Goal: Complete application form

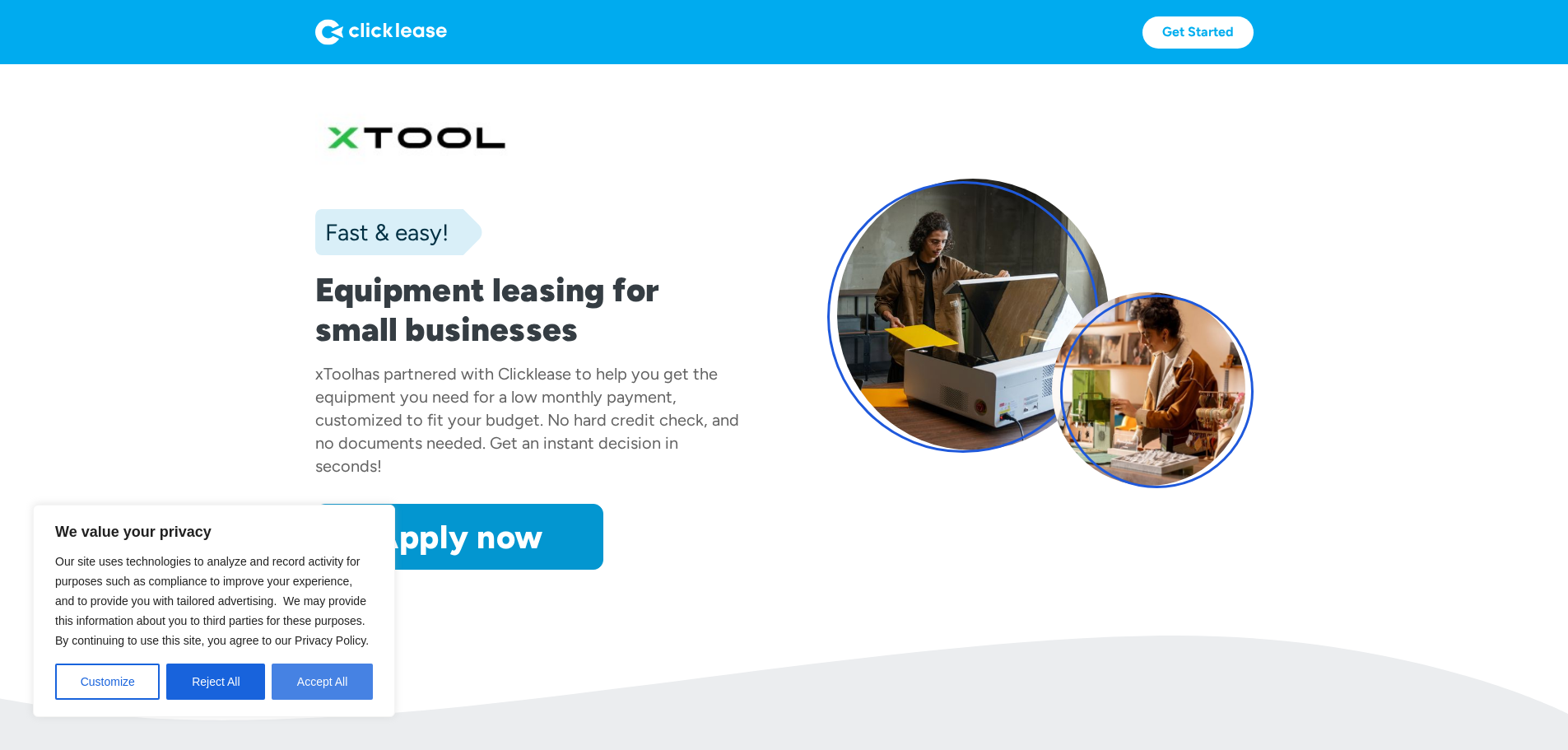
click at [338, 677] on button "Accept All" at bounding box center [322, 682] width 101 height 37
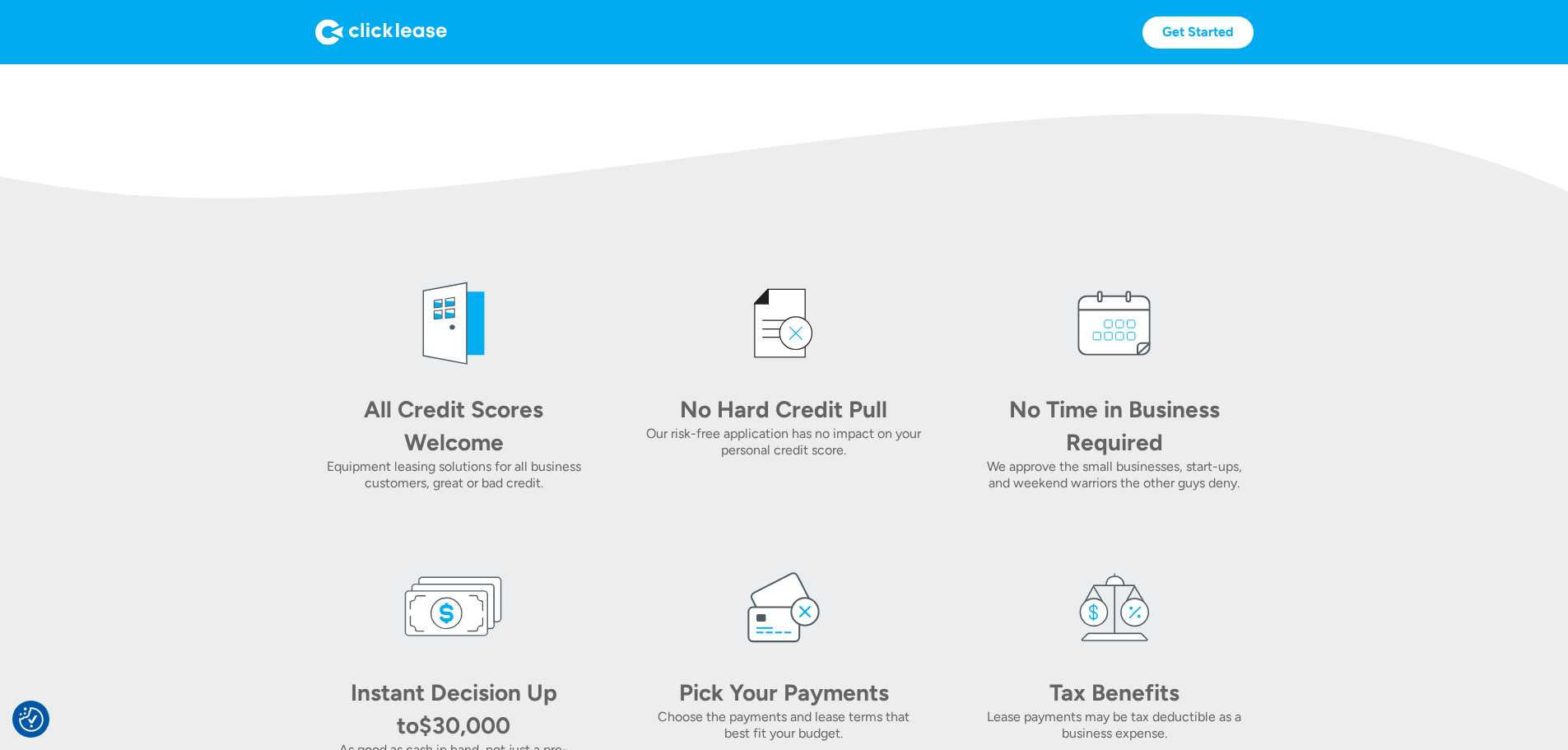
scroll to position [494, 0]
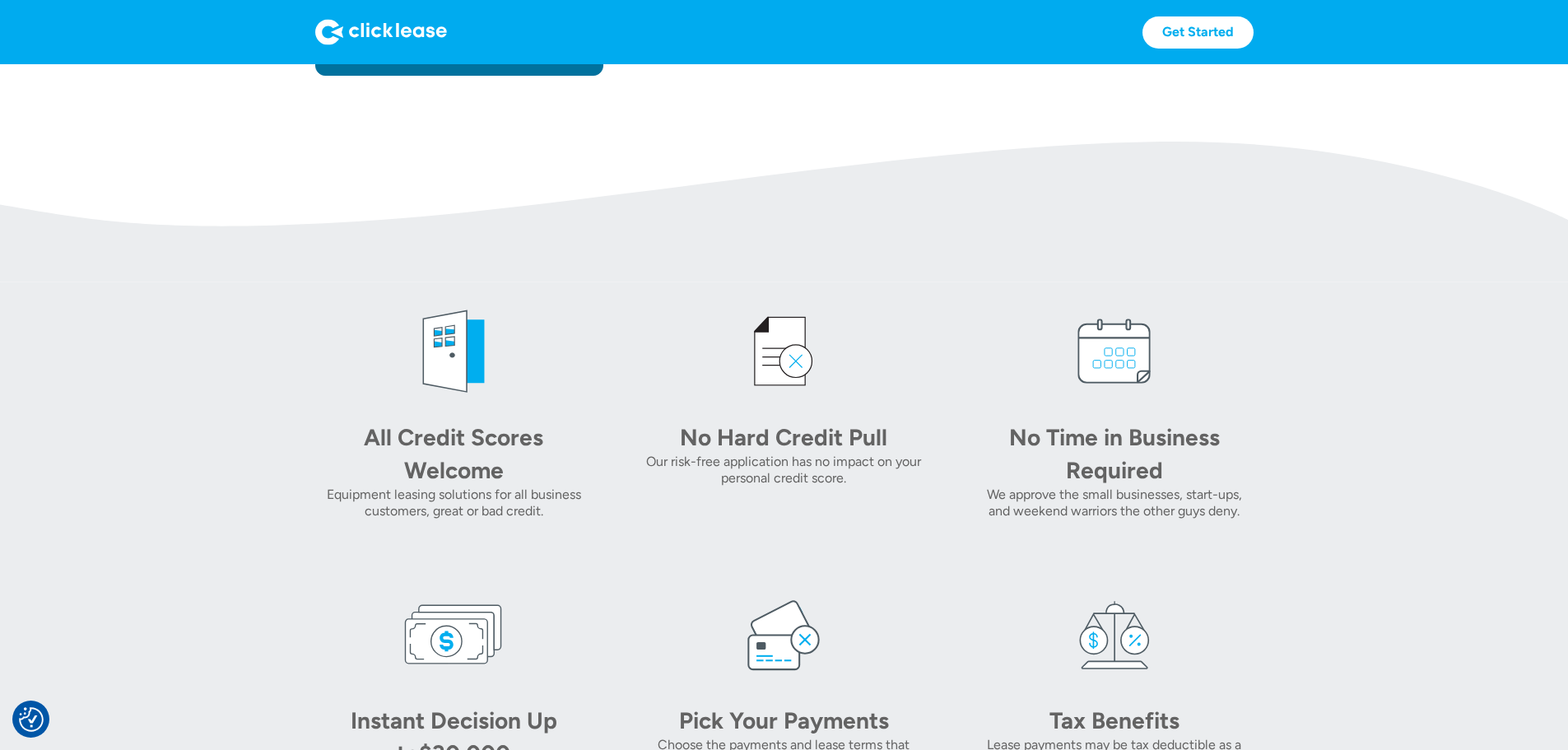
click at [315, 76] on link "Apply now" at bounding box center [459, 42] width 288 height 66
